Goal: Transaction & Acquisition: Purchase product/service

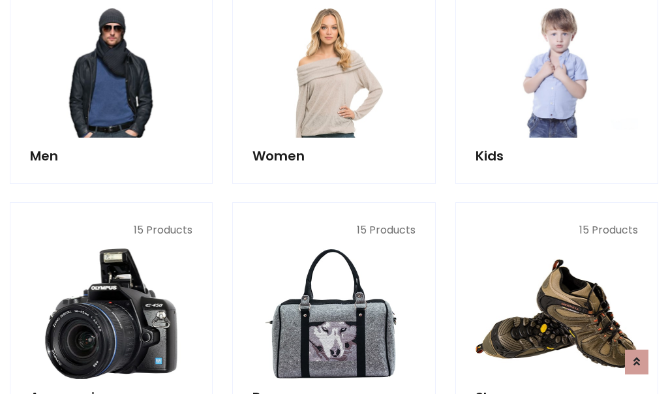
scroll to position [946, 0]
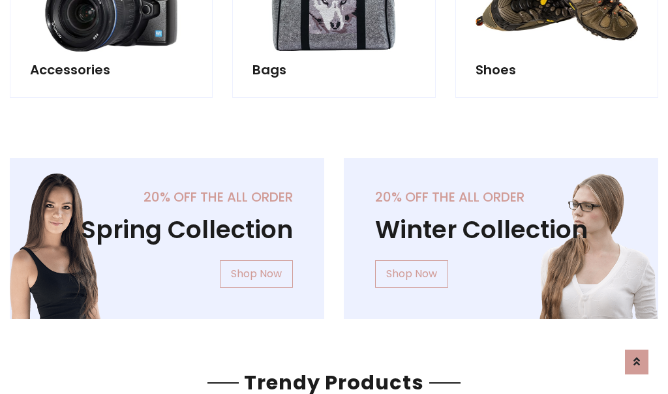
click at [334, 233] on div "20% off the all order Winter Collection Shop Now" at bounding box center [501, 249] width 334 height 182
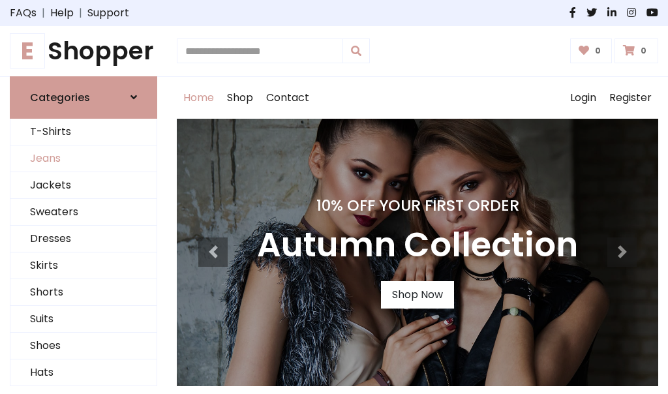
click at [83, 158] on link "Jeans" at bounding box center [83, 158] width 146 height 27
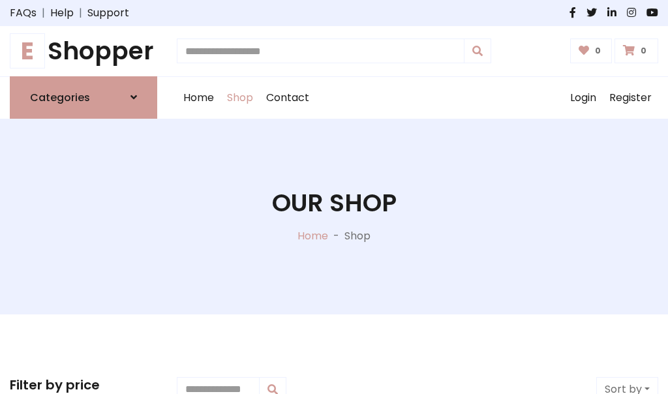
scroll to position [411, 0]
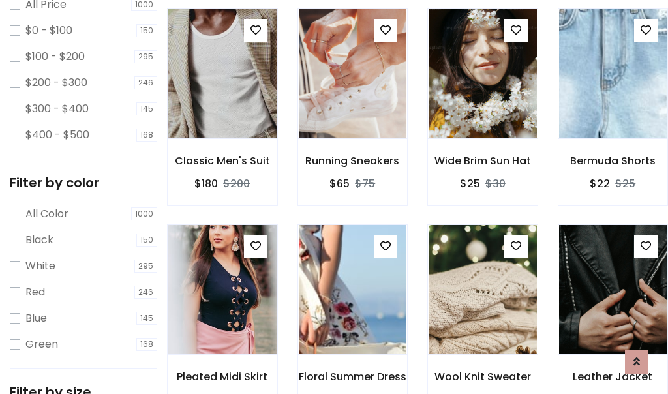
click at [222, 102] on img at bounding box center [222, 73] width 130 height 313
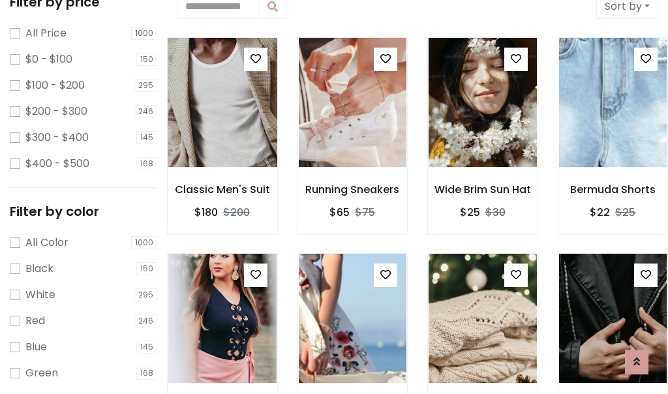
scroll to position [29, 0]
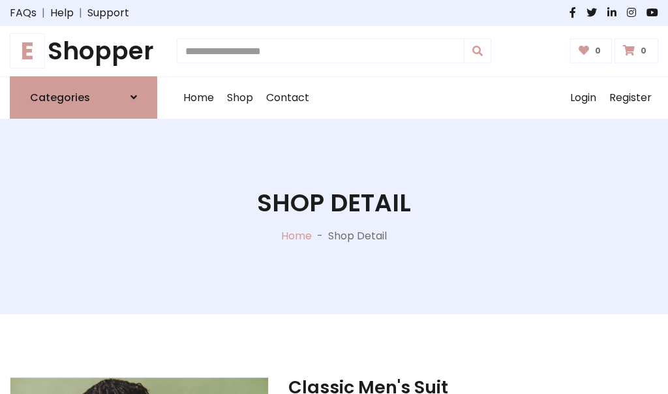
scroll to position [140, 0]
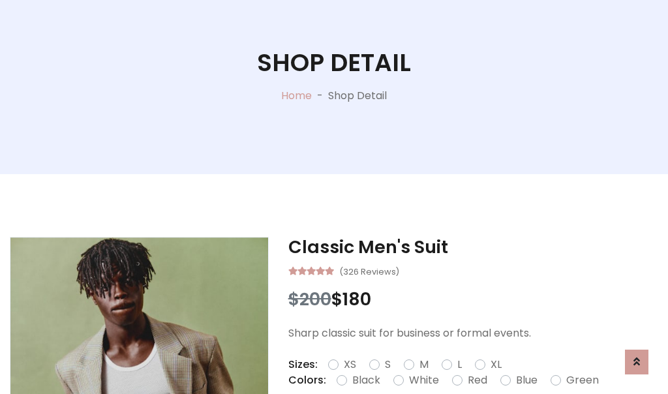
click at [475, 380] on label "Red" at bounding box center [478, 380] width 20 height 16
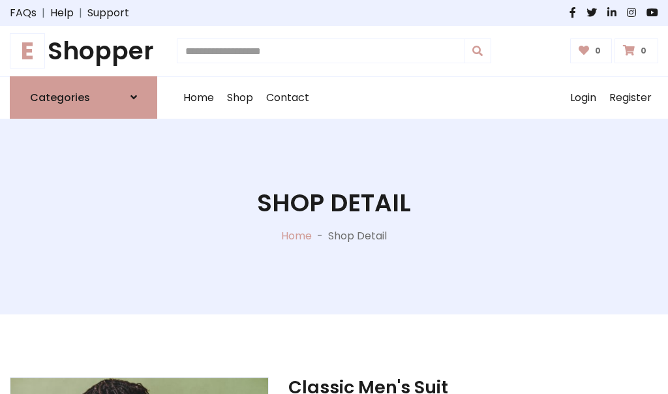
scroll to position [140, 0]
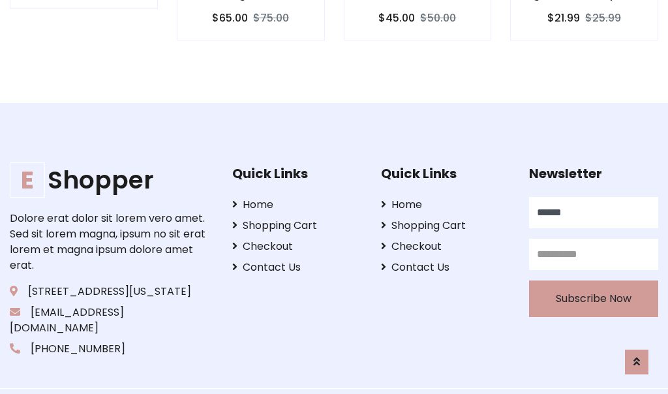
type input "******"
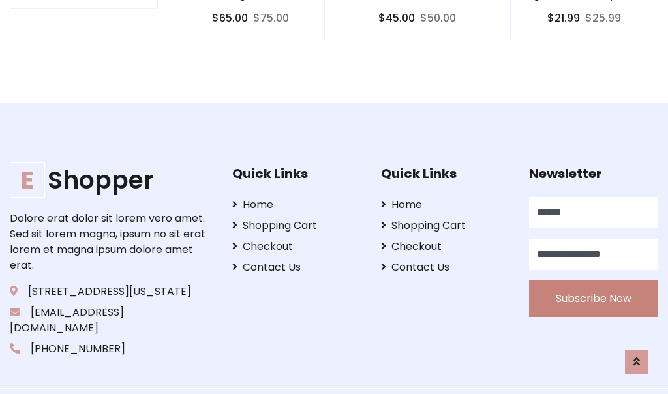
type input "**********"
click at [593, 282] on button "Subscribe Now" at bounding box center [593, 298] width 129 height 37
